Goal: Task Accomplishment & Management: Use online tool/utility

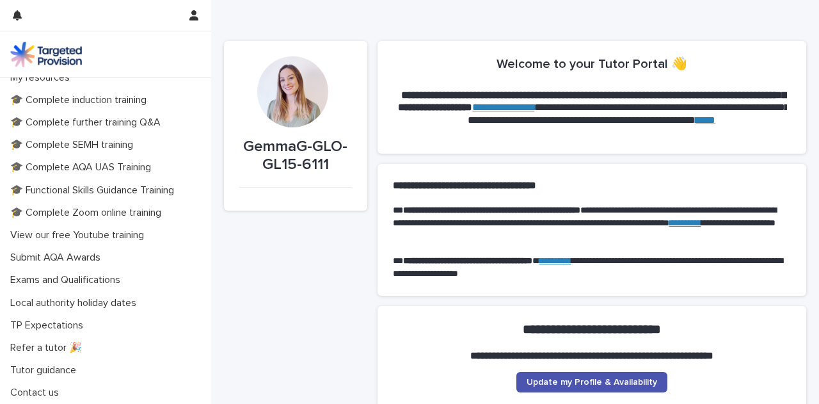
scroll to position [99, 0]
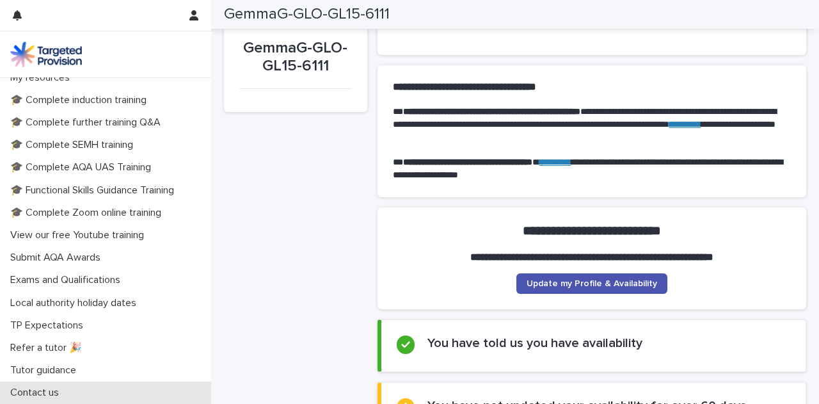
click at [104, 390] on div "Contact us" at bounding box center [105, 392] width 211 height 22
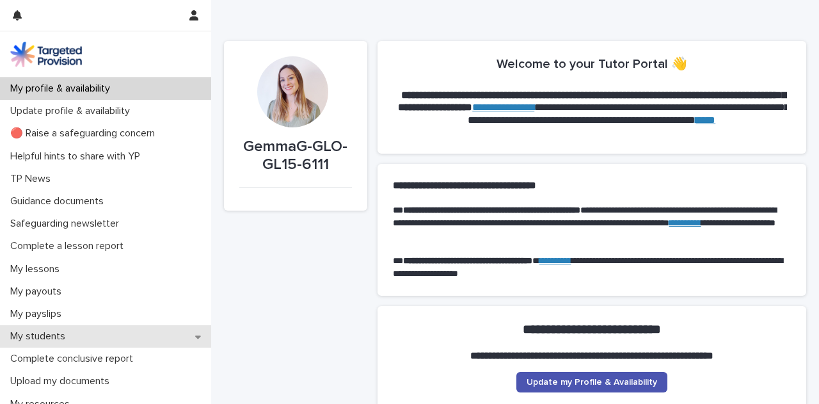
click at [57, 337] on p "My students" at bounding box center [40, 336] width 70 height 12
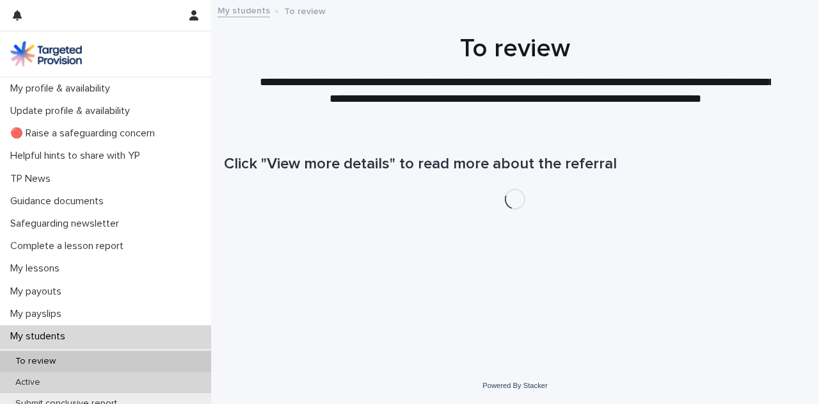
click at [125, 376] on div "Active" at bounding box center [105, 382] width 211 height 21
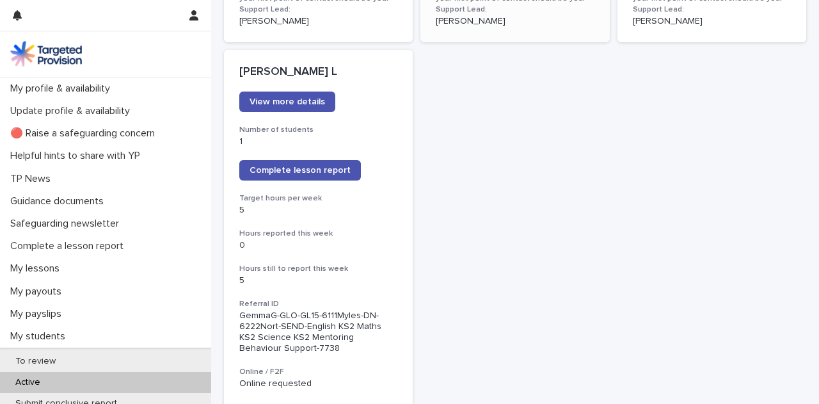
scroll to position [1052, 0]
click at [337, 165] on span "Complete lesson report" at bounding box center [299, 169] width 101 height 9
